Goal: Contribute content

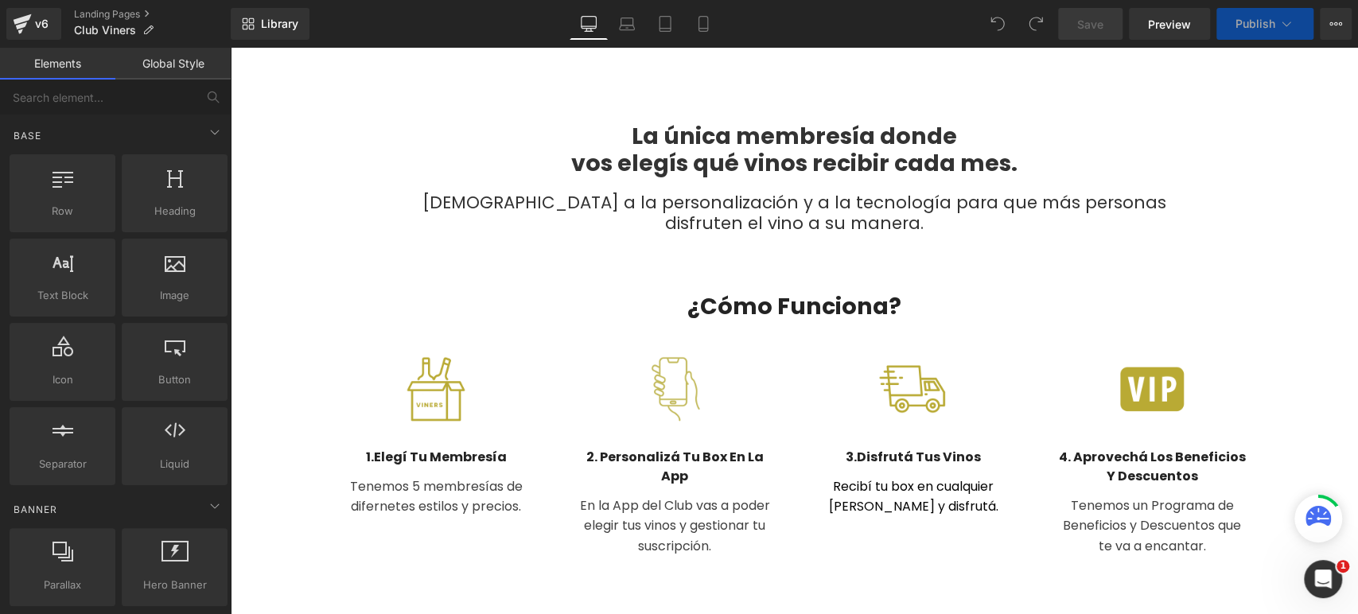
scroll to position [618, 0]
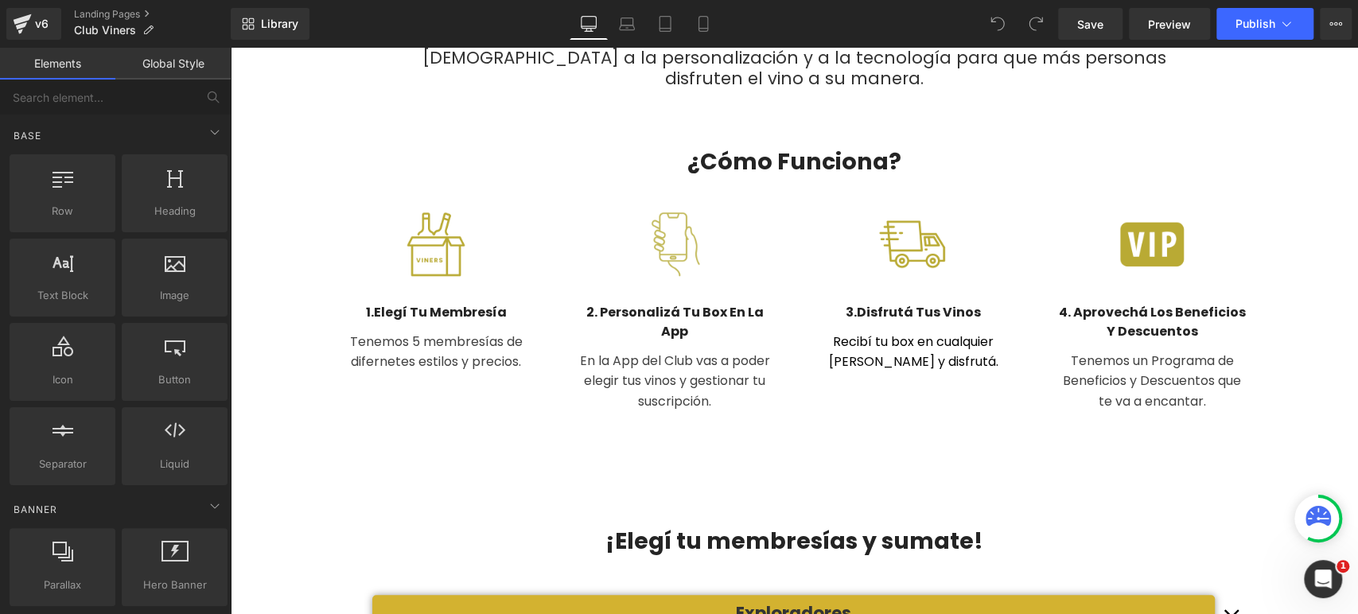
click at [414, 359] on p "Tenemos 5 membresías de difernetes estilos y precios." at bounding box center [435, 352] width 191 height 41
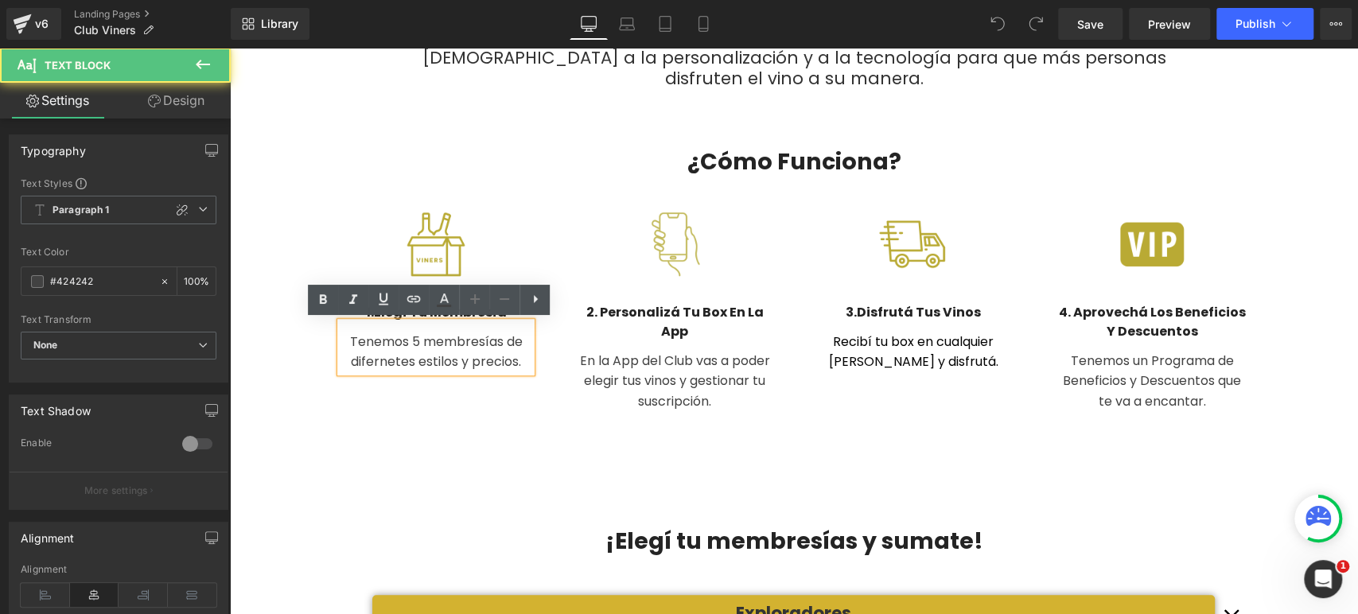
click at [362, 361] on p "Tenemos 5 membresías de difernetes estilos y precios." at bounding box center [435, 352] width 191 height 41
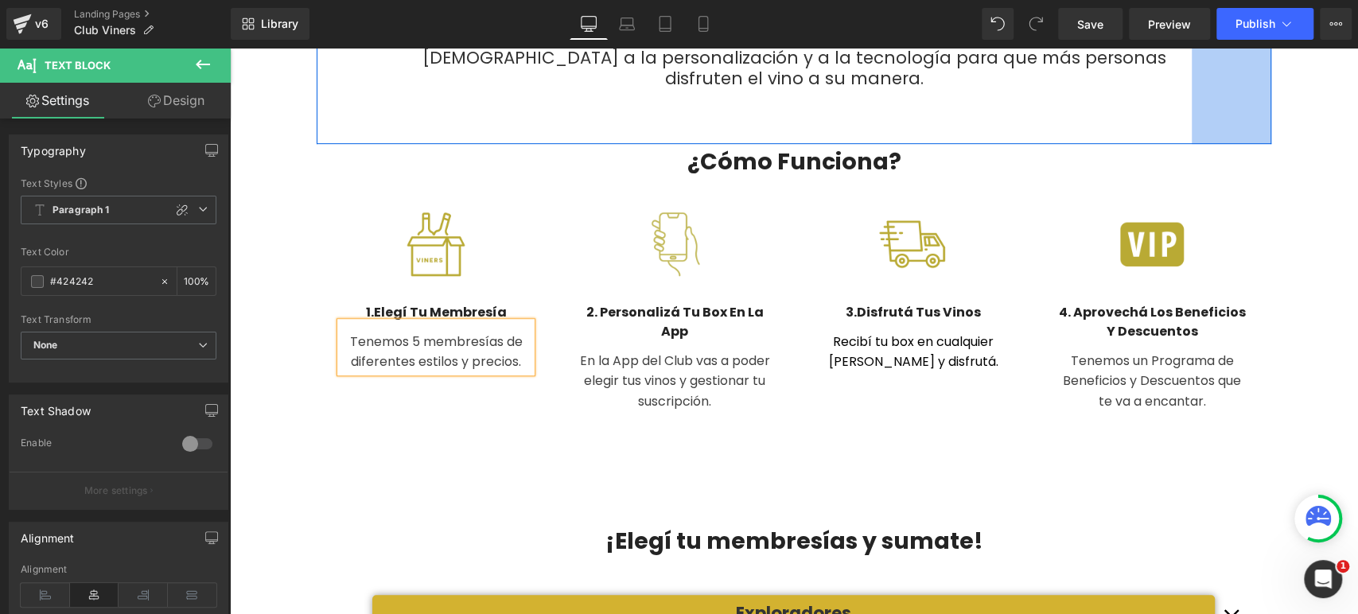
click at [1271, 41] on div "Library Desktop Desktop Laptop Tablet Mobile Save Preview Publish Scheduled Vie…" at bounding box center [794, 24] width 1127 height 48
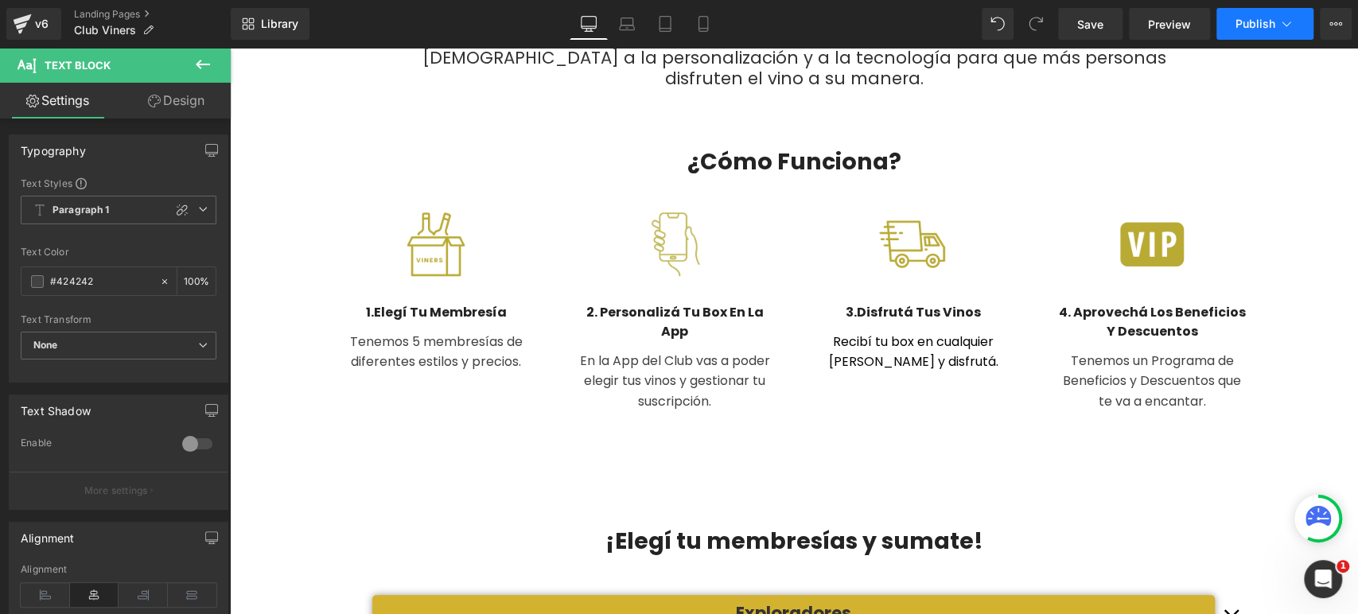
click at [1265, 31] on button "Publish" at bounding box center [1264, 24] width 97 height 32
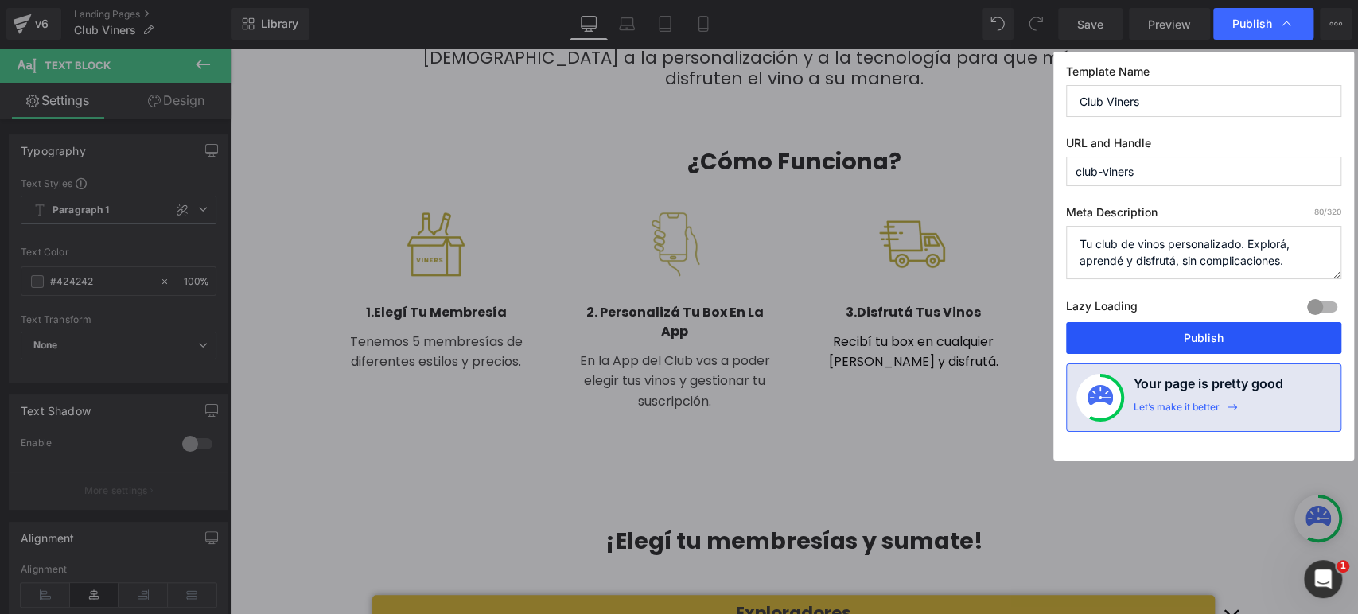
click at [1236, 335] on button "Publish" at bounding box center [1203, 338] width 275 height 32
